Goal: Task Accomplishment & Management: Complete application form

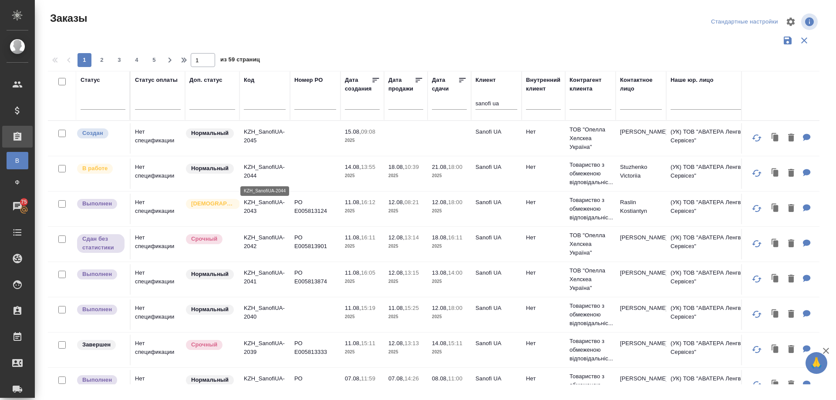
click at [259, 165] on p "KZH_SanofiUA-2044" at bounding box center [265, 171] width 42 height 17
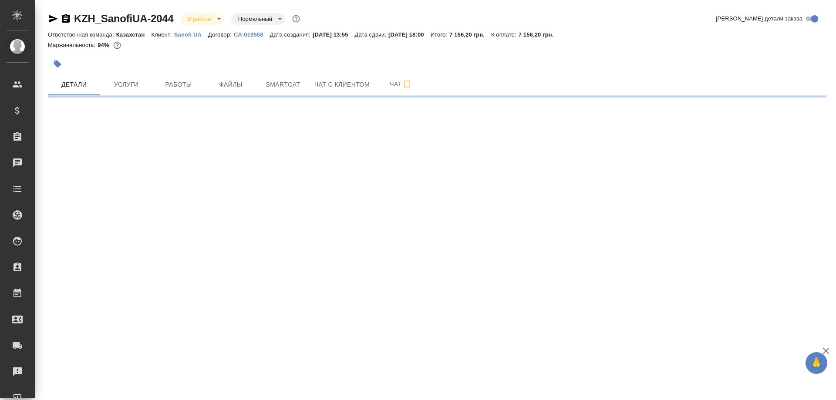
select select "RU"
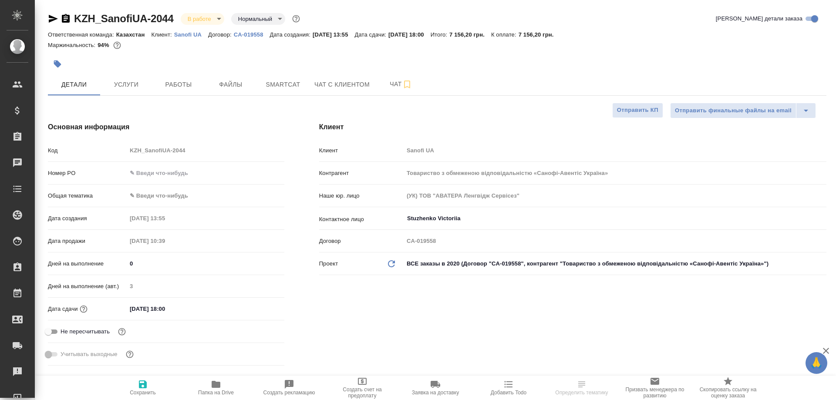
type textarea "x"
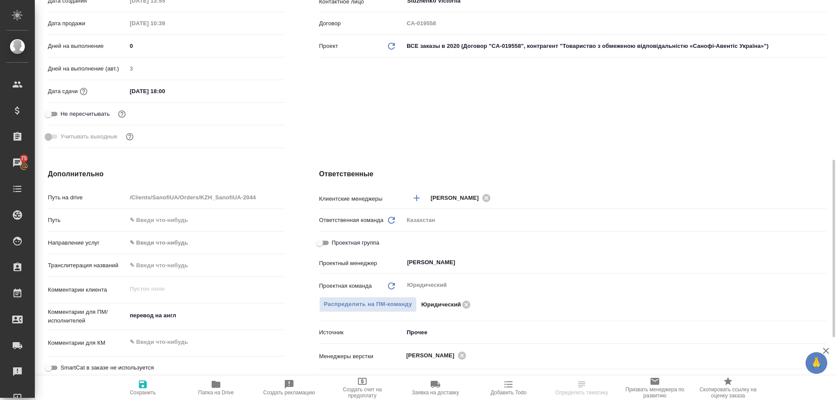
scroll to position [261, 0]
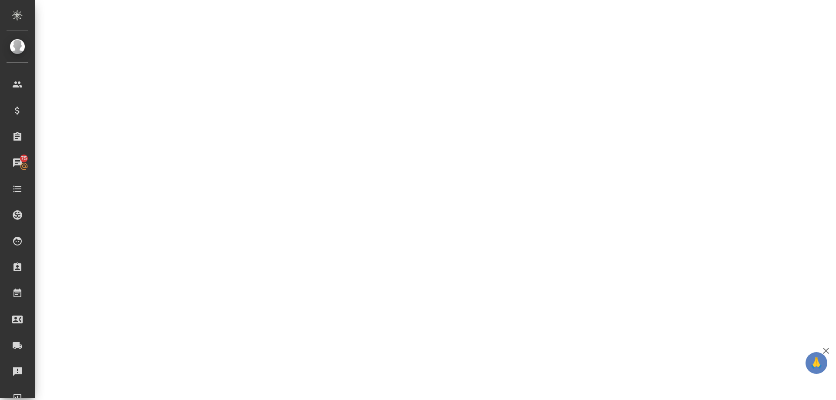
select select "RU"
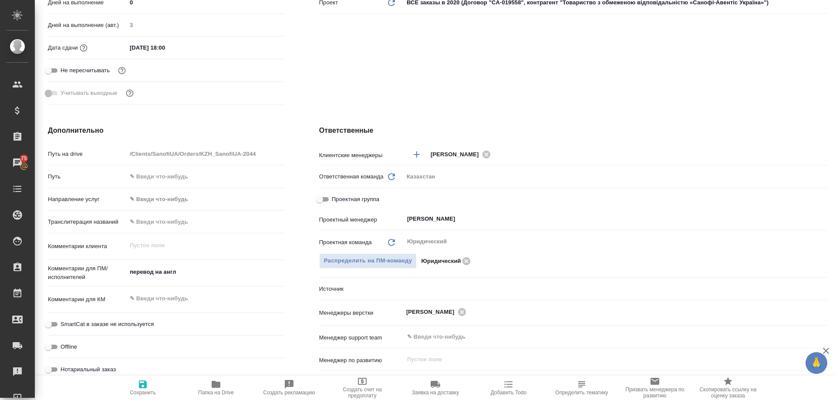
type textarea "x"
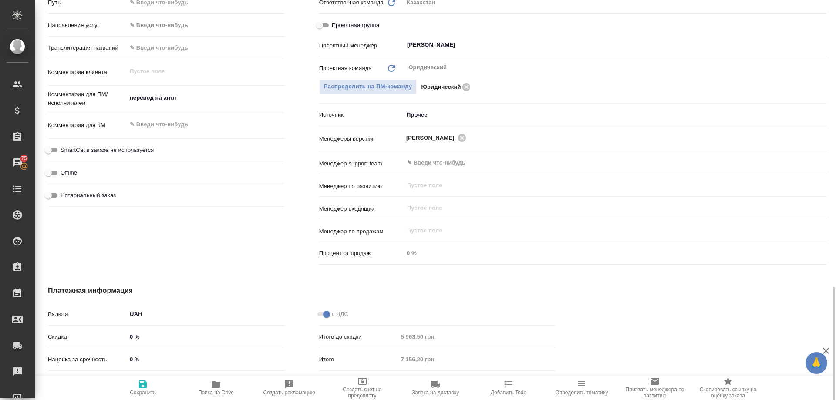
scroll to position [500, 0]
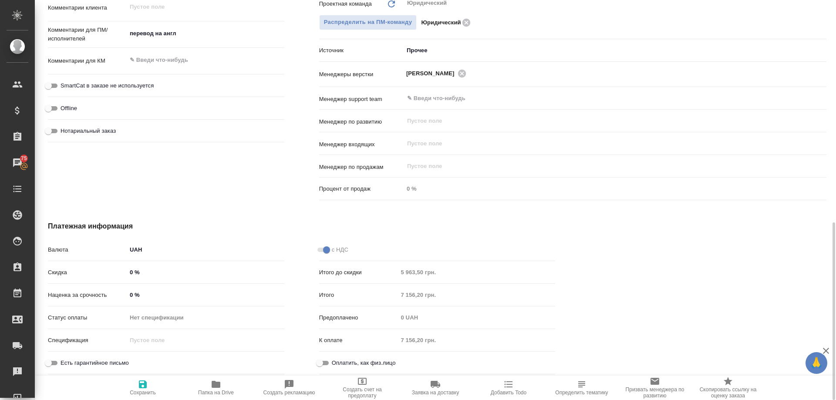
type textarea "x"
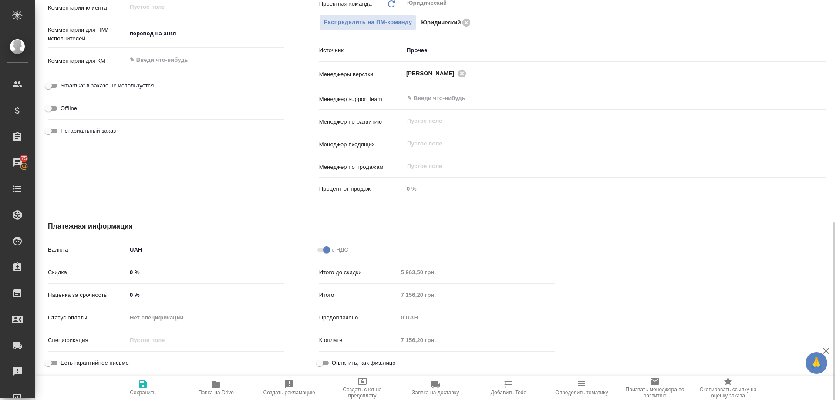
type textarea "x"
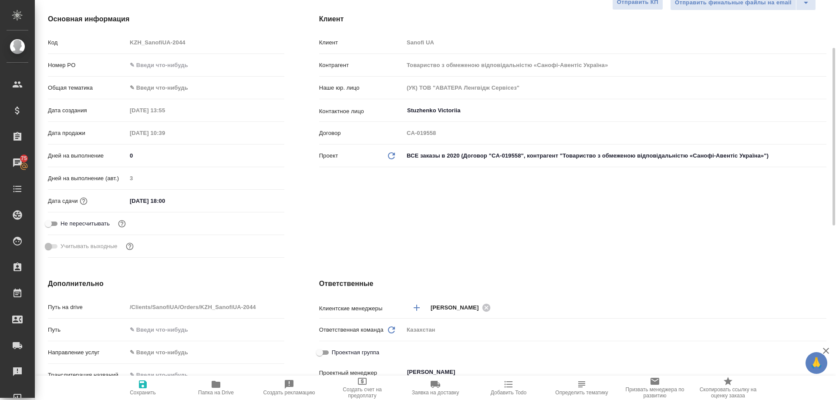
scroll to position [0, 0]
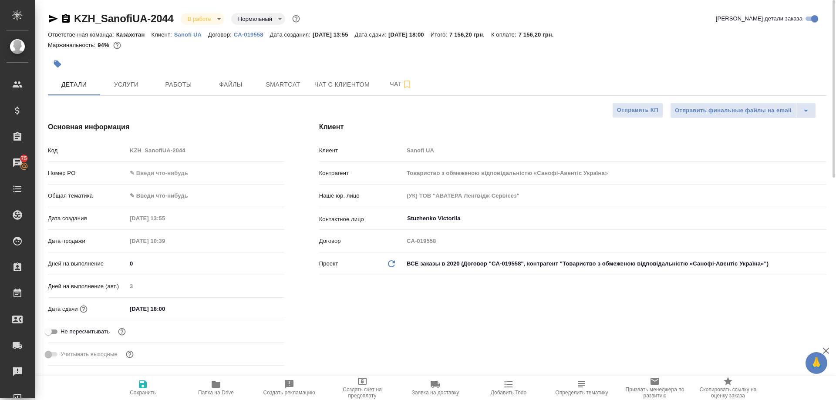
type textarea "x"
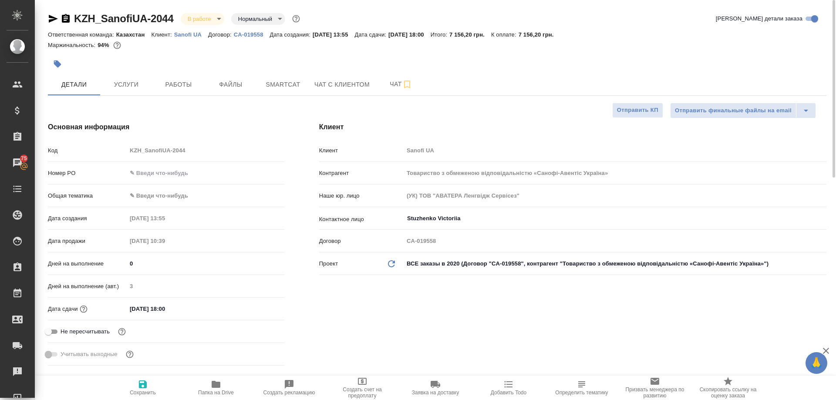
type textarea "x"
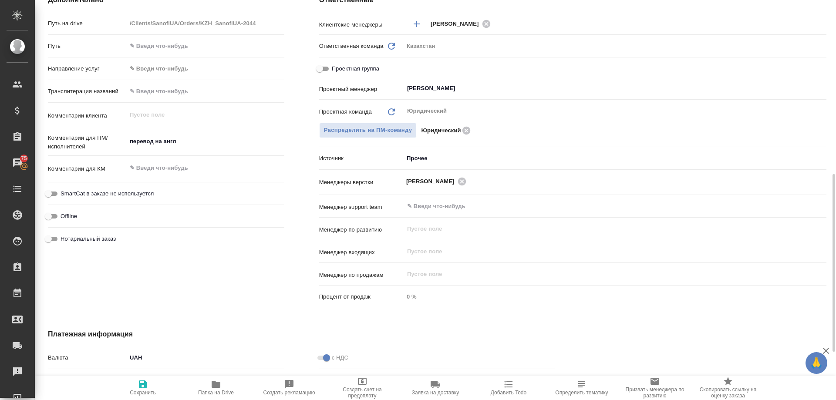
scroll to position [500, 0]
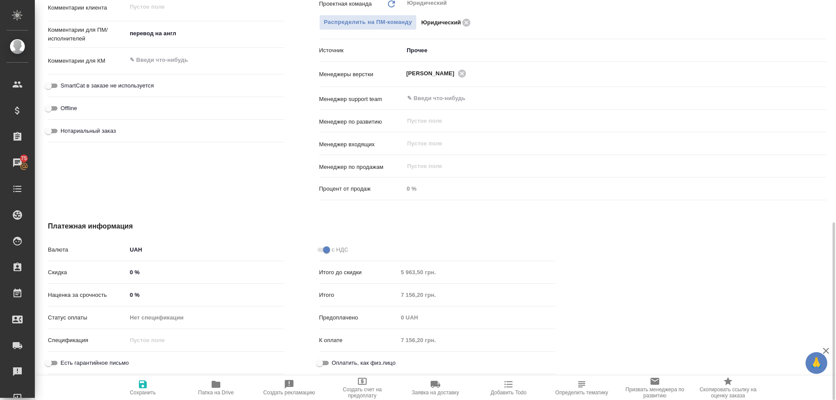
click at [441, 218] on div "Платежная информация Валюта UAH UAH Скидка 0 % Наценка за срочность 0 % Статус …" at bounding box center [301, 300] width 542 height 192
type textarea "x"
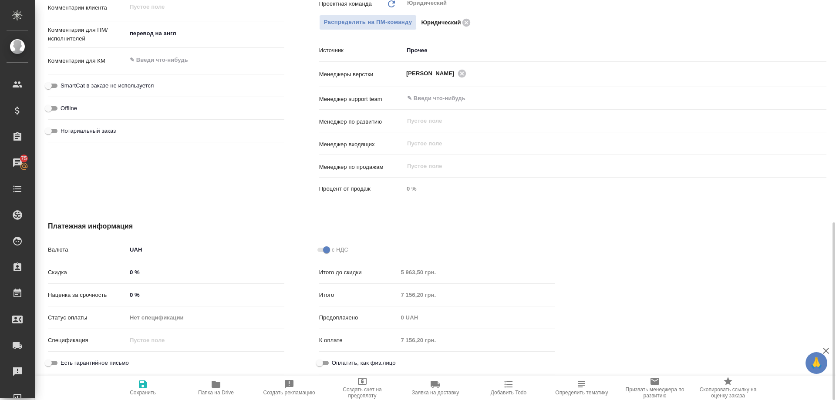
type textarea "x"
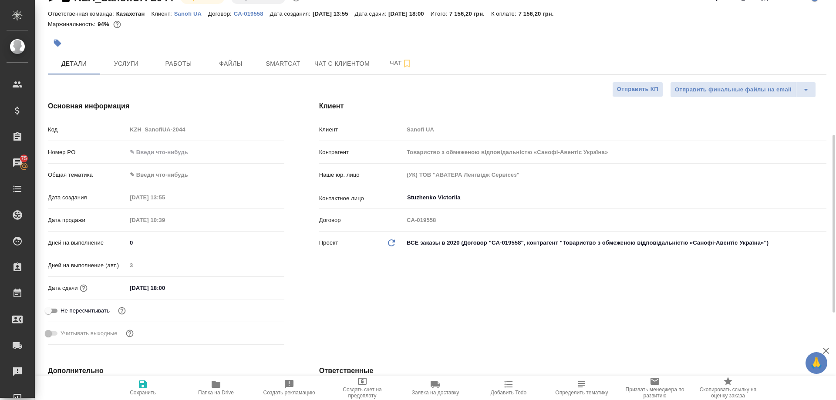
scroll to position [0, 0]
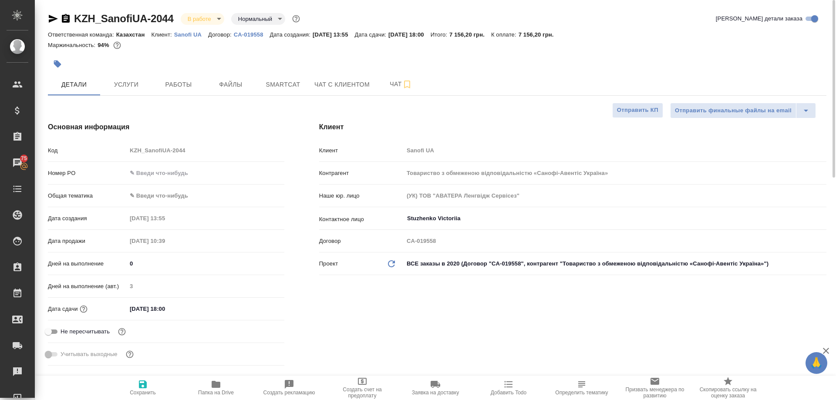
type textarea "x"
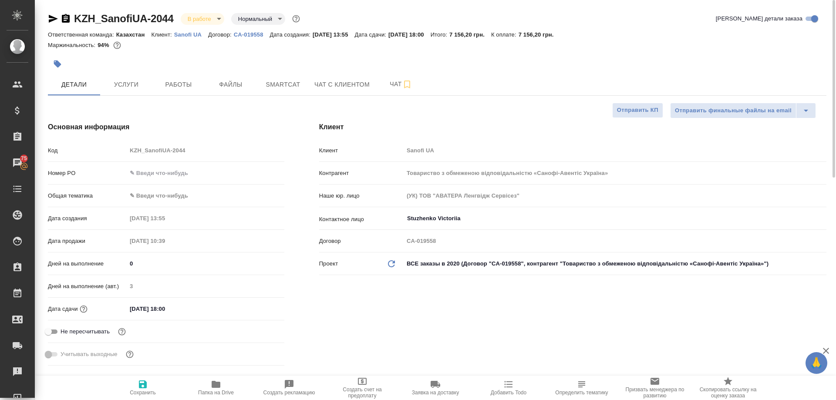
type textarea "x"
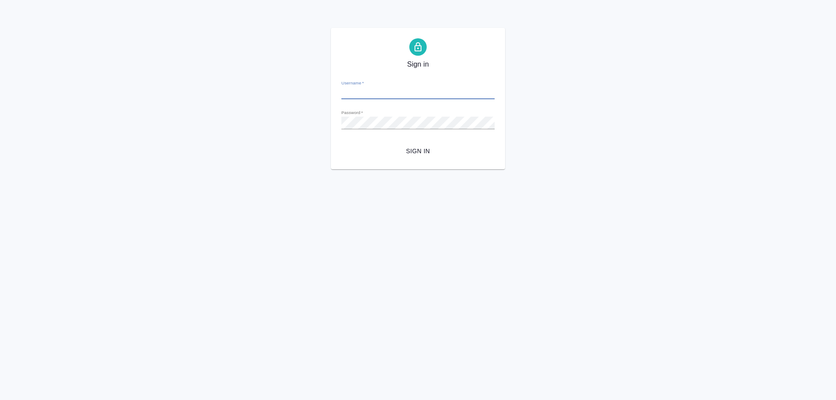
type input "[EMAIL_ADDRESS][DOMAIN_NAME]"
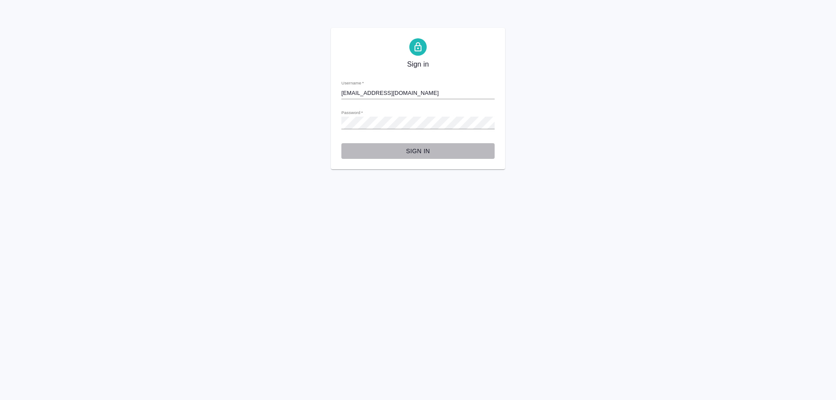
click at [420, 153] on span "Sign in" at bounding box center [417, 151] width 139 height 11
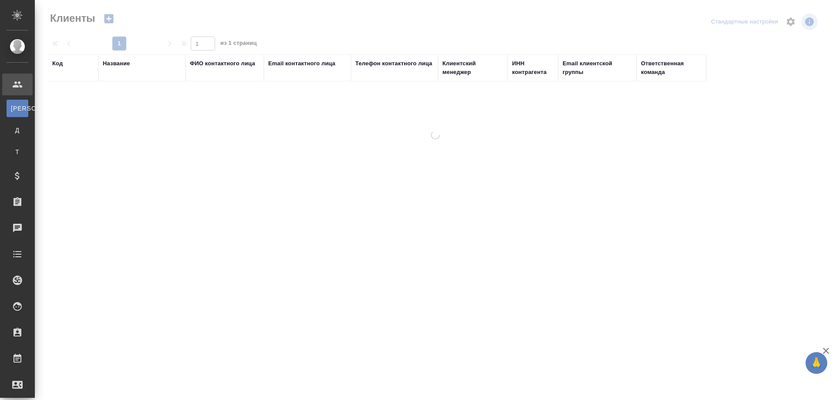
select select "RU"
